Goal: Complete application form: Complete application form

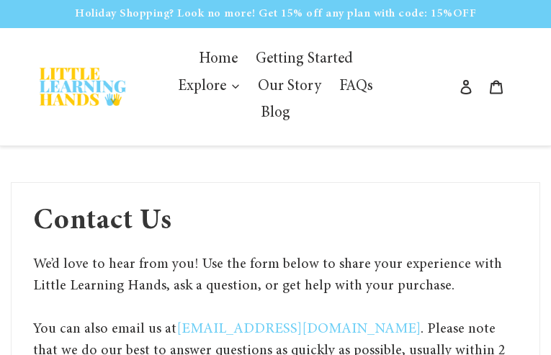
type input "cbukJUPJkYGwO"
type input "umalepevo33@gmail.com"
type input "2996954643"
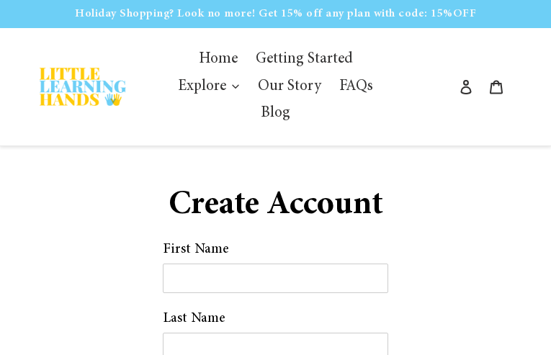
type input "jRfASLbpmUBCW"
type input "NDMyXWluPN"
type input "umalepevo33@gmail.com"
